Goal: Navigation & Orientation: Find specific page/section

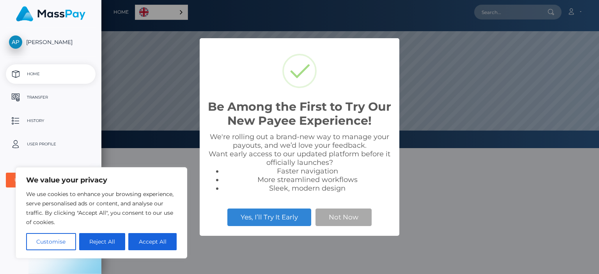
scroll to position [148, 498]
click at [155, 244] on button "Accept All" at bounding box center [152, 241] width 48 height 17
checkbox input "true"
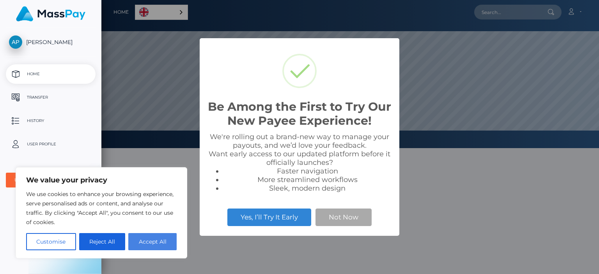
checkbox input "true"
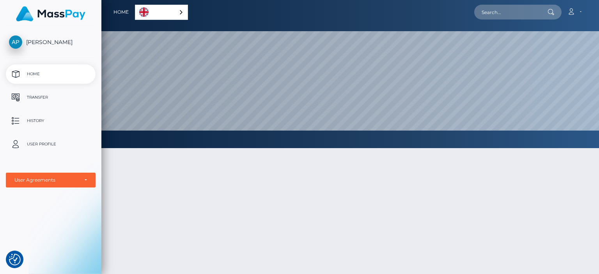
click at [174, 11] on div "English" at bounding box center [161, 12] width 53 height 15
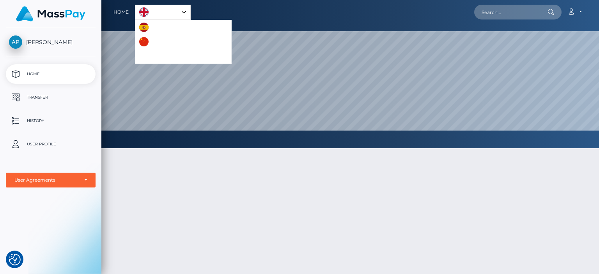
click at [169, 201] on div at bounding box center [350, 250] width 498 height 226
click at [168, 201] on div at bounding box center [350, 250] width 498 height 226
click at [346, 194] on div at bounding box center [350, 250] width 498 height 226
click at [41, 178] on div "User Agreements" at bounding box center [46, 180] width 64 height 6
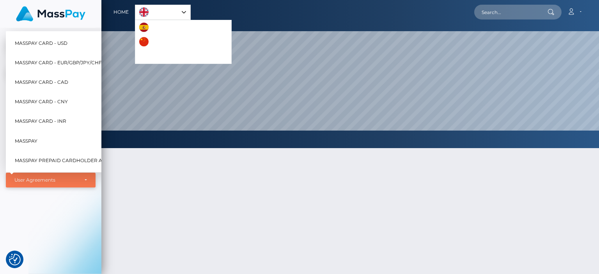
click at [41, 178] on div "User Agreements" at bounding box center [46, 180] width 64 height 6
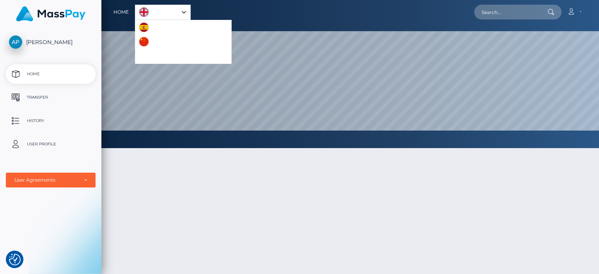
click at [44, 42] on span "[PERSON_NAME]" at bounding box center [51, 42] width 90 height 7
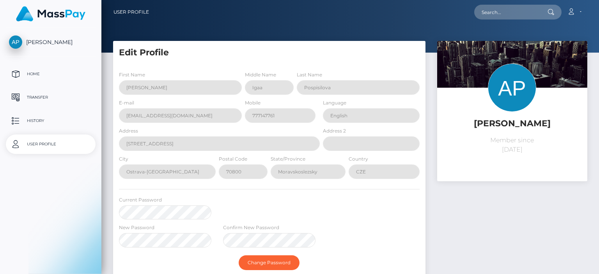
select select
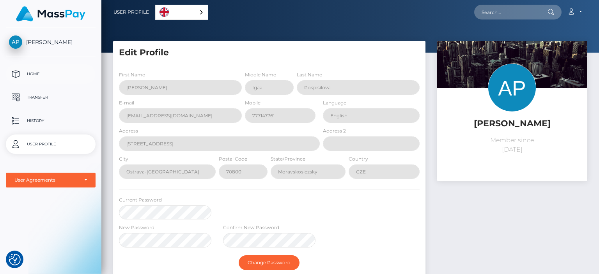
click at [42, 74] on p "Home" at bounding box center [51, 74] width 84 height 12
click at [34, 94] on p "Transfer" at bounding box center [51, 98] width 84 height 12
